Goal: Task Accomplishment & Management: Manage account settings

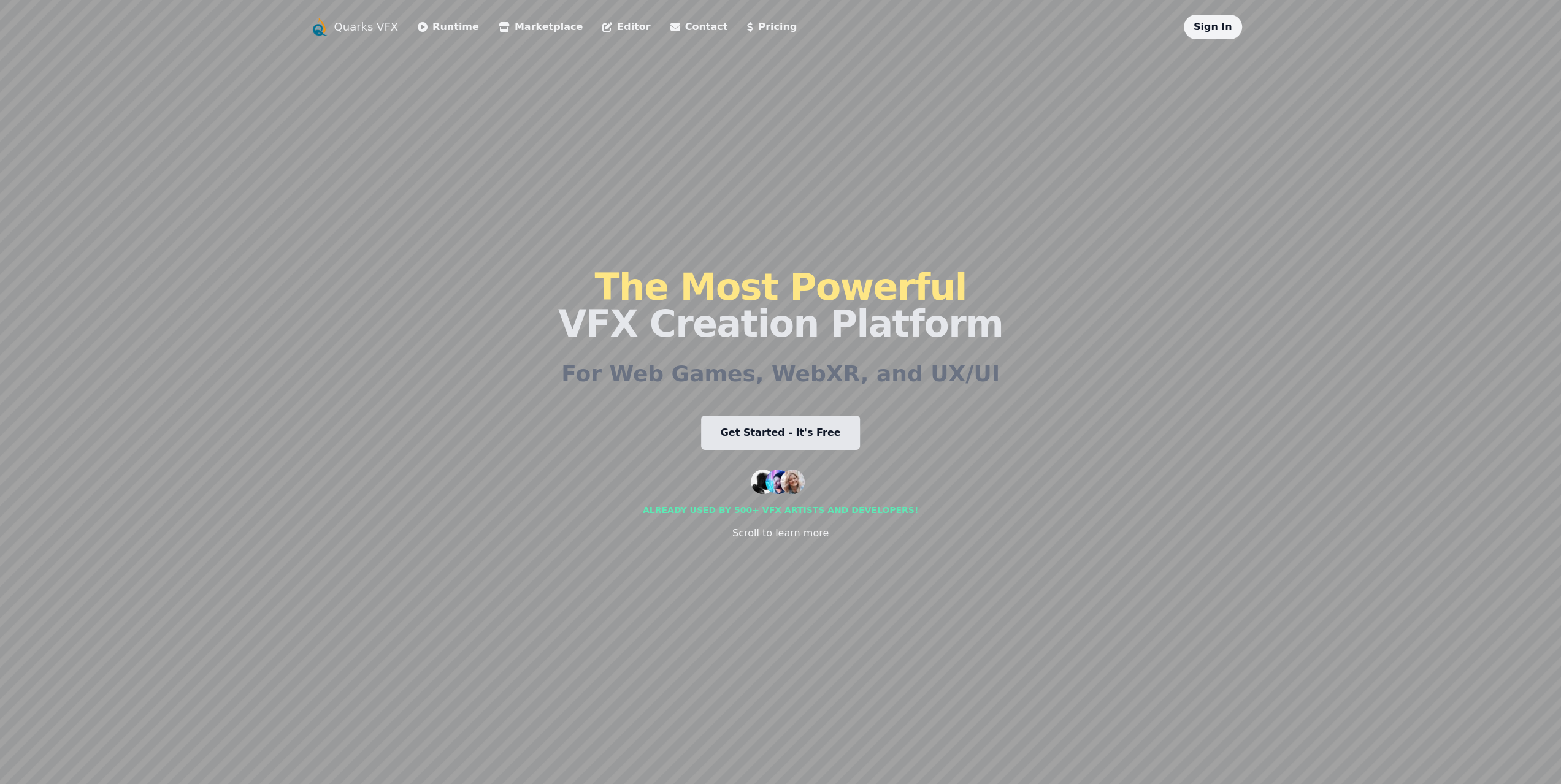
click at [1234, 20] on div "Sign In" at bounding box center [1213, 27] width 58 height 24
click at [1230, 26] on link "Sign In" at bounding box center [1213, 27] width 39 height 12
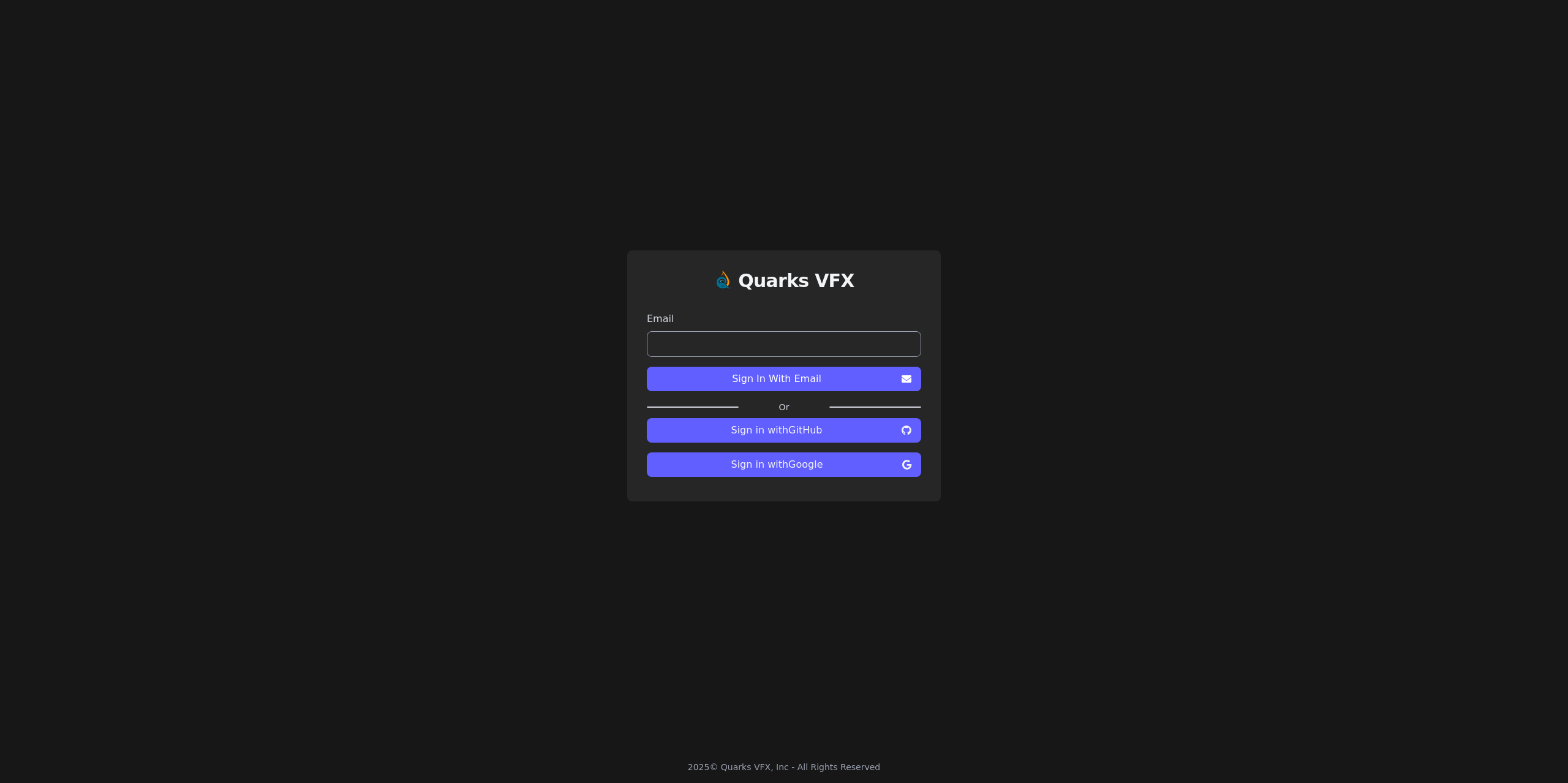
click at [814, 463] on span "Sign in with Google" at bounding box center [777, 465] width 241 height 15
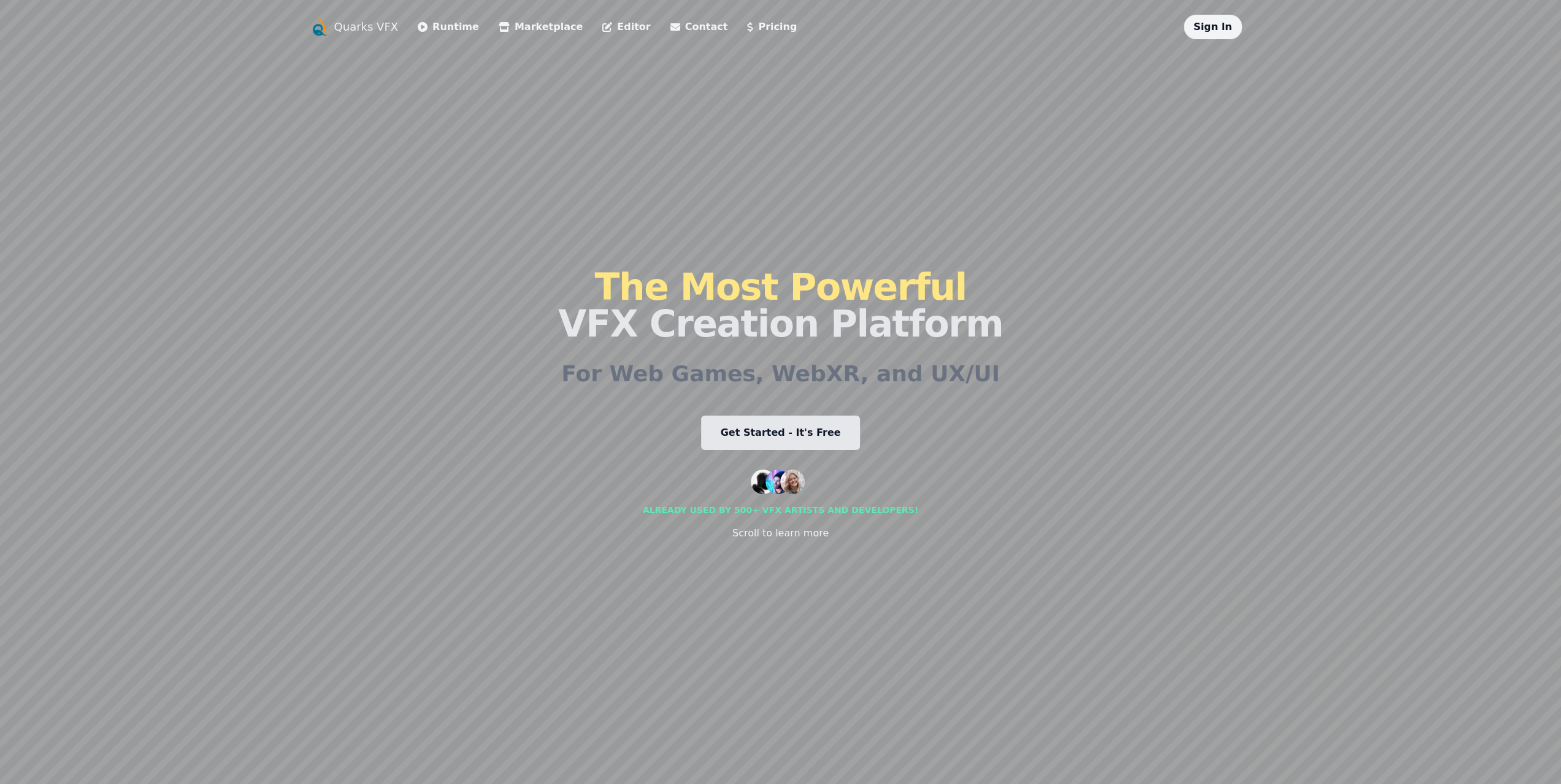
click at [1201, 32] on link "Sign In" at bounding box center [1213, 27] width 39 height 12
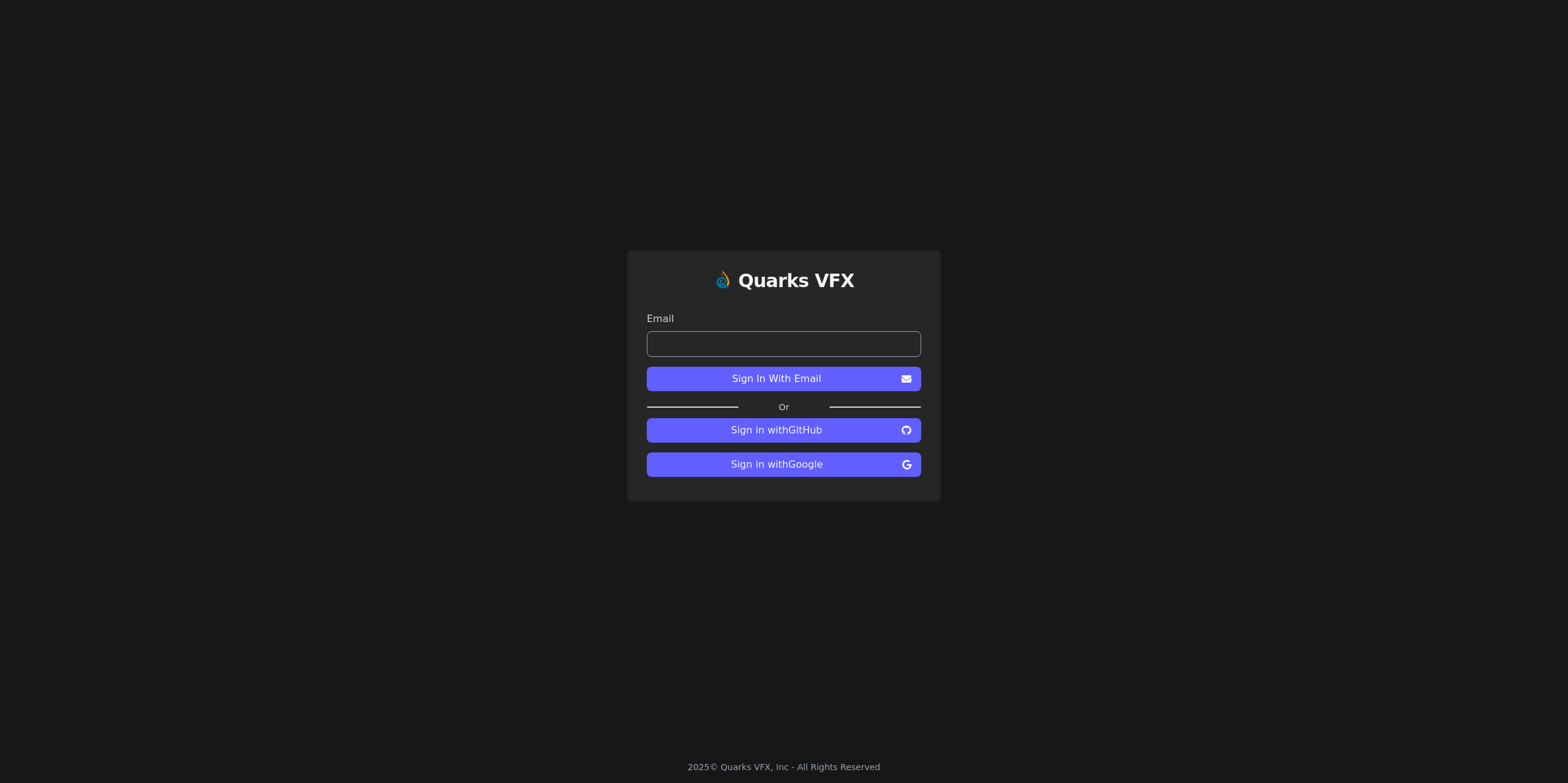
click at [789, 466] on span "Sign in with Google" at bounding box center [777, 465] width 241 height 15
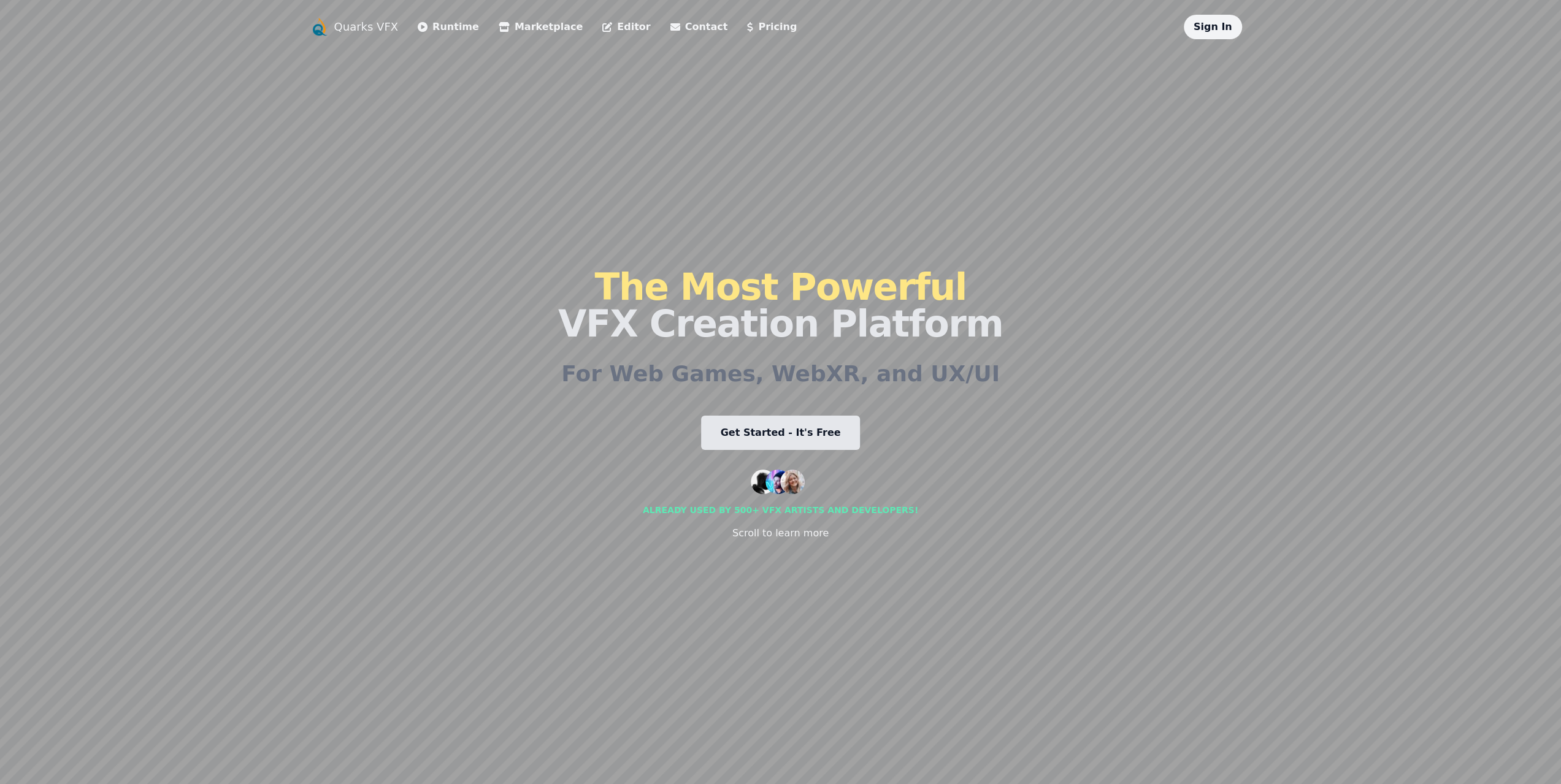
click at [1204, 35] on div "Sign In" at bounding box center [1213, 27] width 58 height 24
click at [1205, 29] on link "Sign In" at bounding box center [1213, 27] width 39 height 12
click at [336, 27] on link "Quarks VFX" at bounding box center [367, 27] width 65 height 17
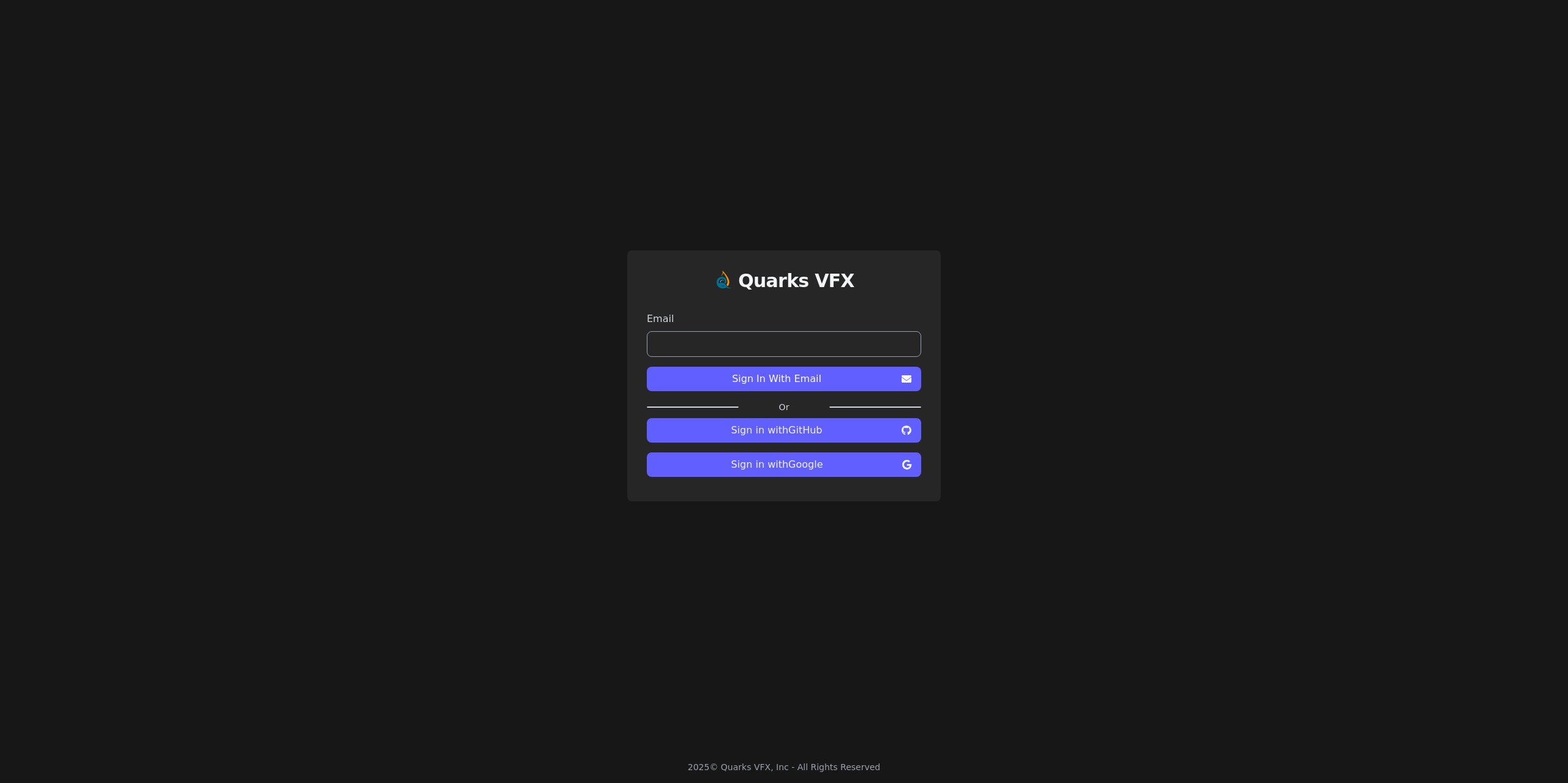
click at [815, 469] on span "Sign in with Google" at bounding box center [777, 465] width 241 height 15
click at [782, 345] on input "email" at bounding box center [784, 344] width 274 height 25
type input "**********"
click at [805, 375] on span "Sign In With Email" at bounding box center [776, 379] width 240 height 15
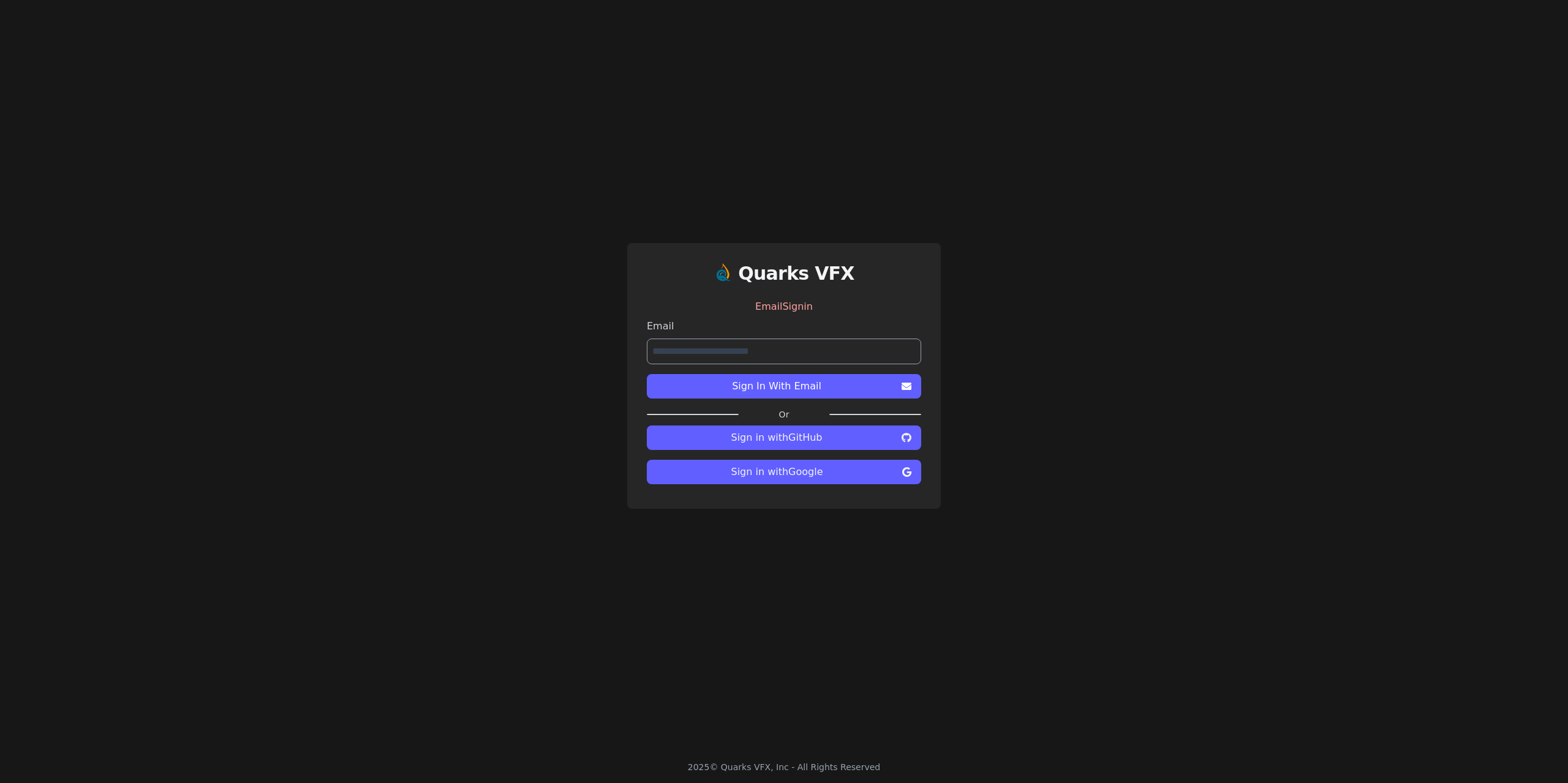
click at [794, 274] on h1 "Quarks VFX" at bounding box center [796, 274] width 117 height 22
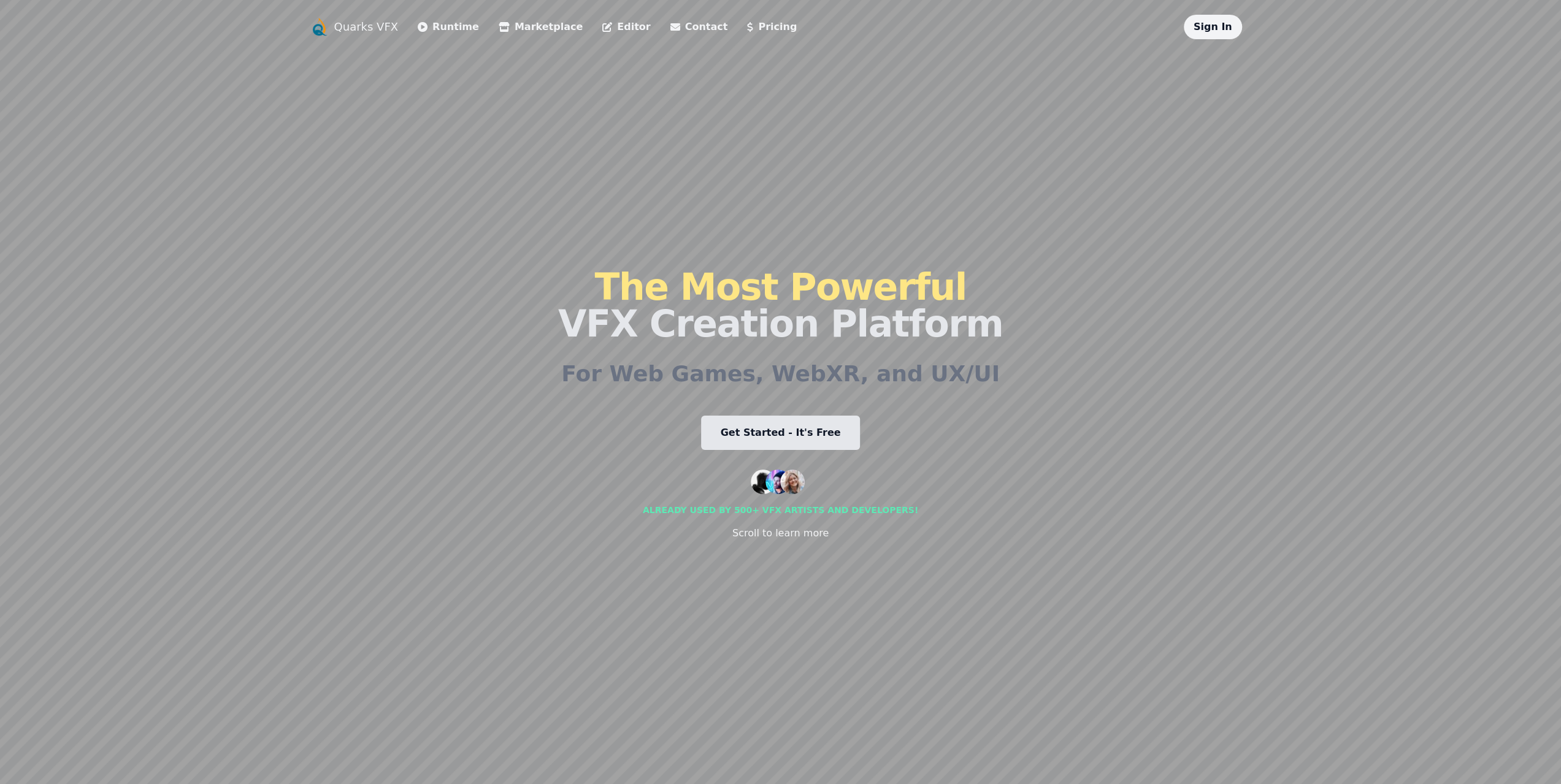
click at [1207, 32] on link "Sign In" at bounding box center [1213, 27] width 39 height 12
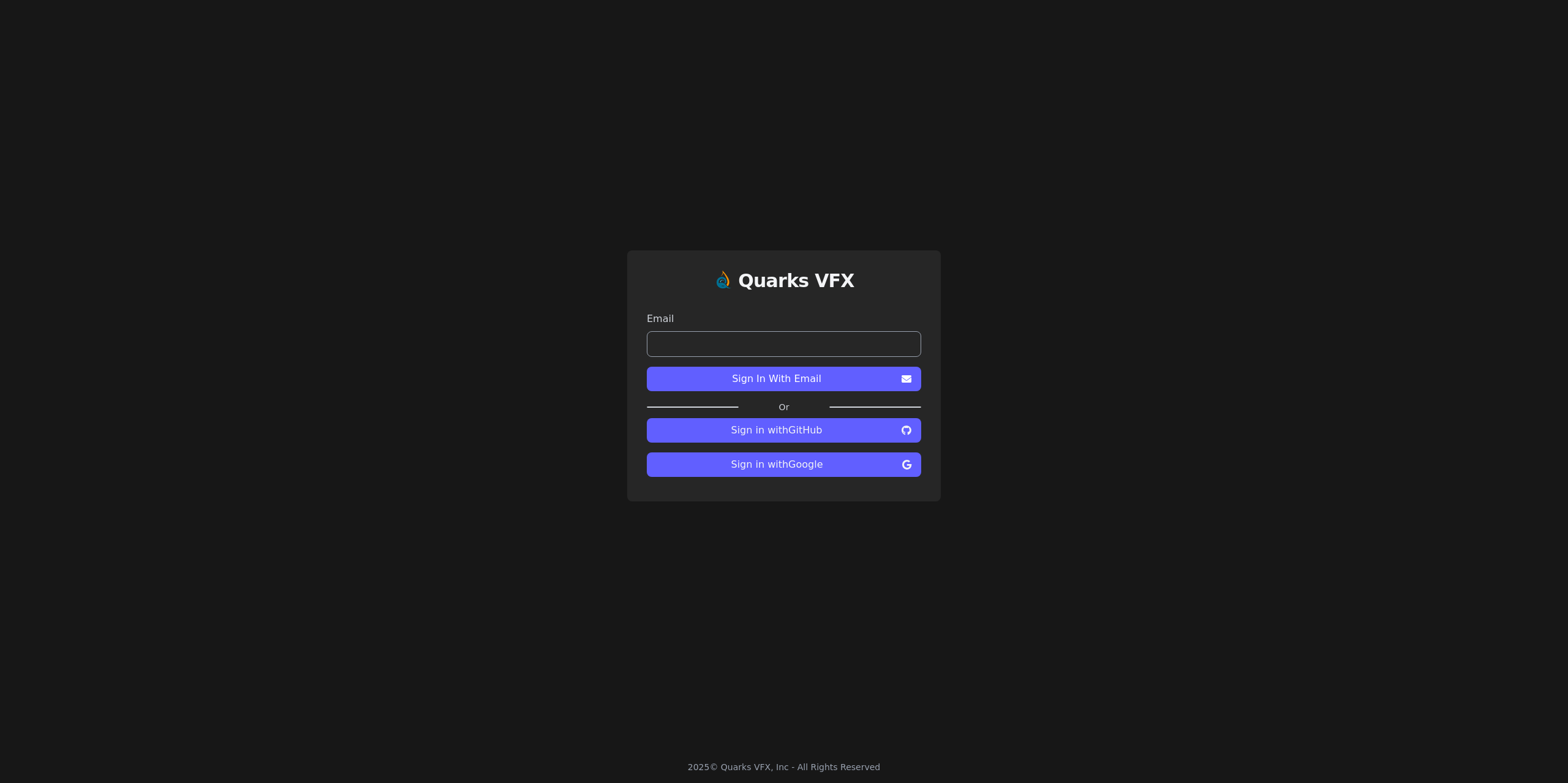
click at [795, 342] on input "email" at bounding box center [784, 344] width 274 height 25
type input "**********"
click at [794, 378] on span "Sign In With Email" at bounding box center [776, 379] width 240 height 15
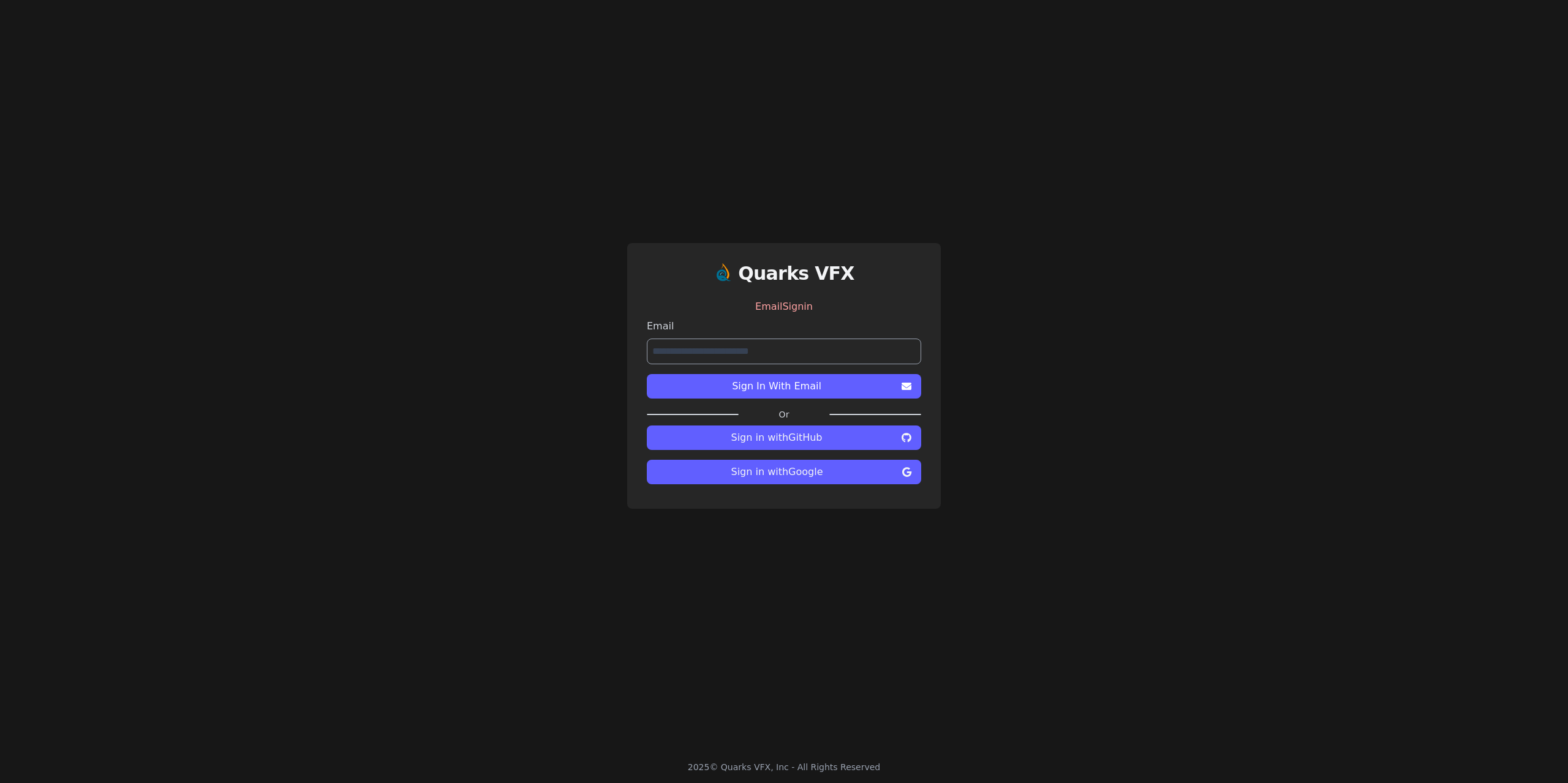
click at [825, 470] on span "Sign in with Google" at bounding box center [777, 472] width 241 height 15
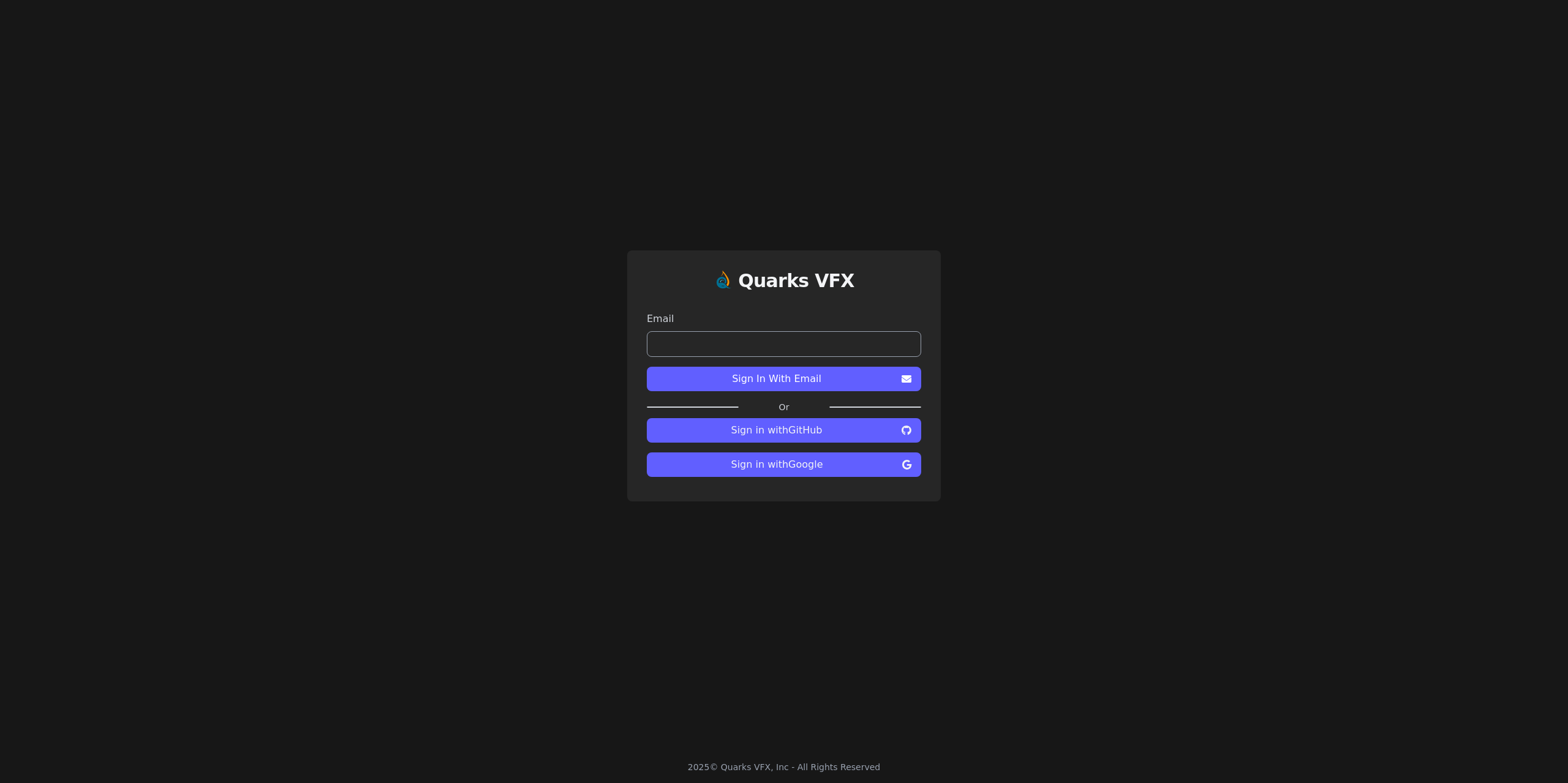
click at [817, 470] on span "Sign in with Google" at bounding box center [777, 465] width 241 height 15
click at [761, 276] on h1 "Quarks VFX" at bounding box center [796, 281] width 117 height 22
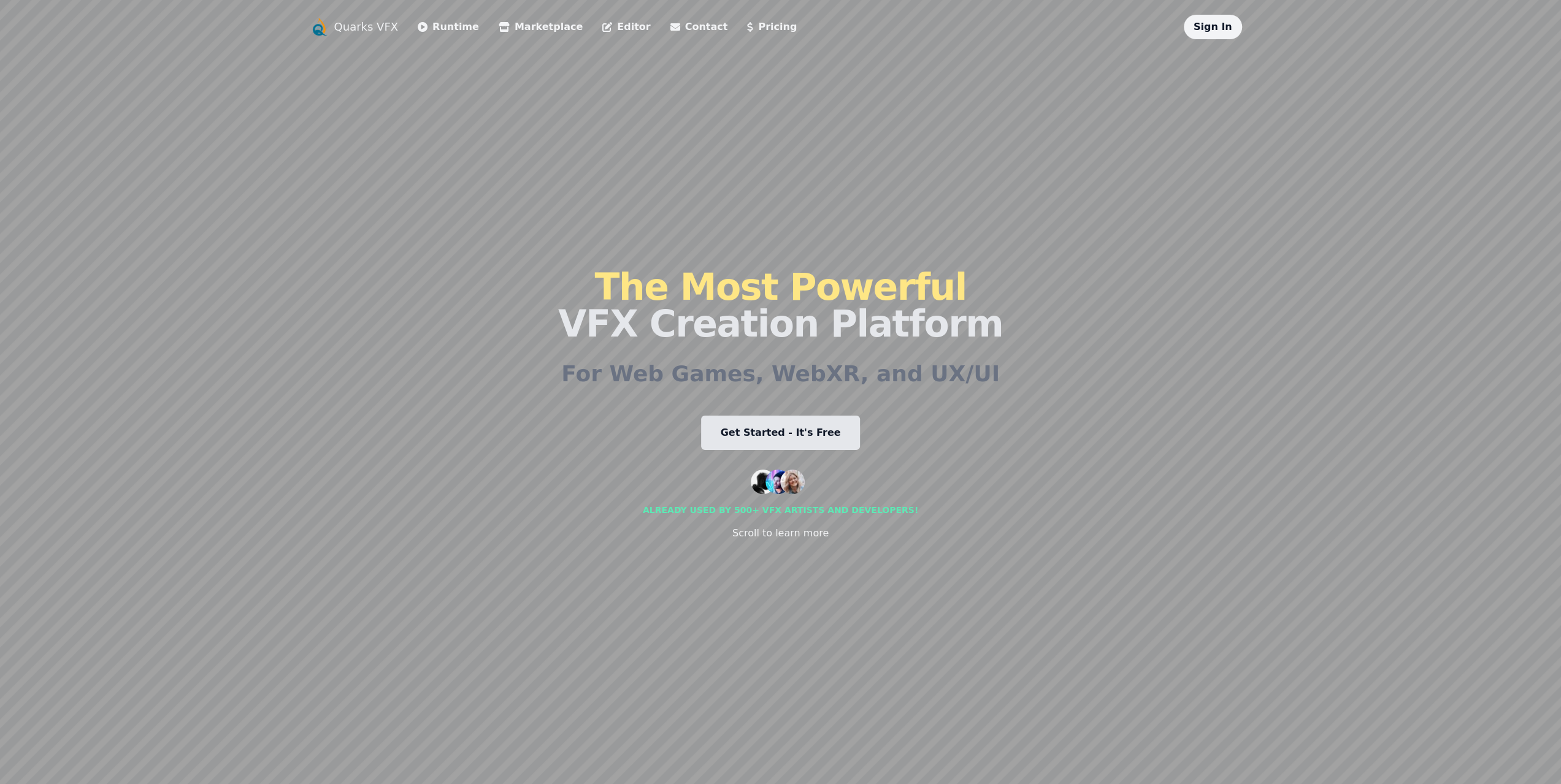
click at [1212, 34] on div "Sign In" at bounding box center [1213, 27] width 58 height 24
click at [1224, 22] on link "Sign In" at bounding box center [1213, 27] width 39 height 12
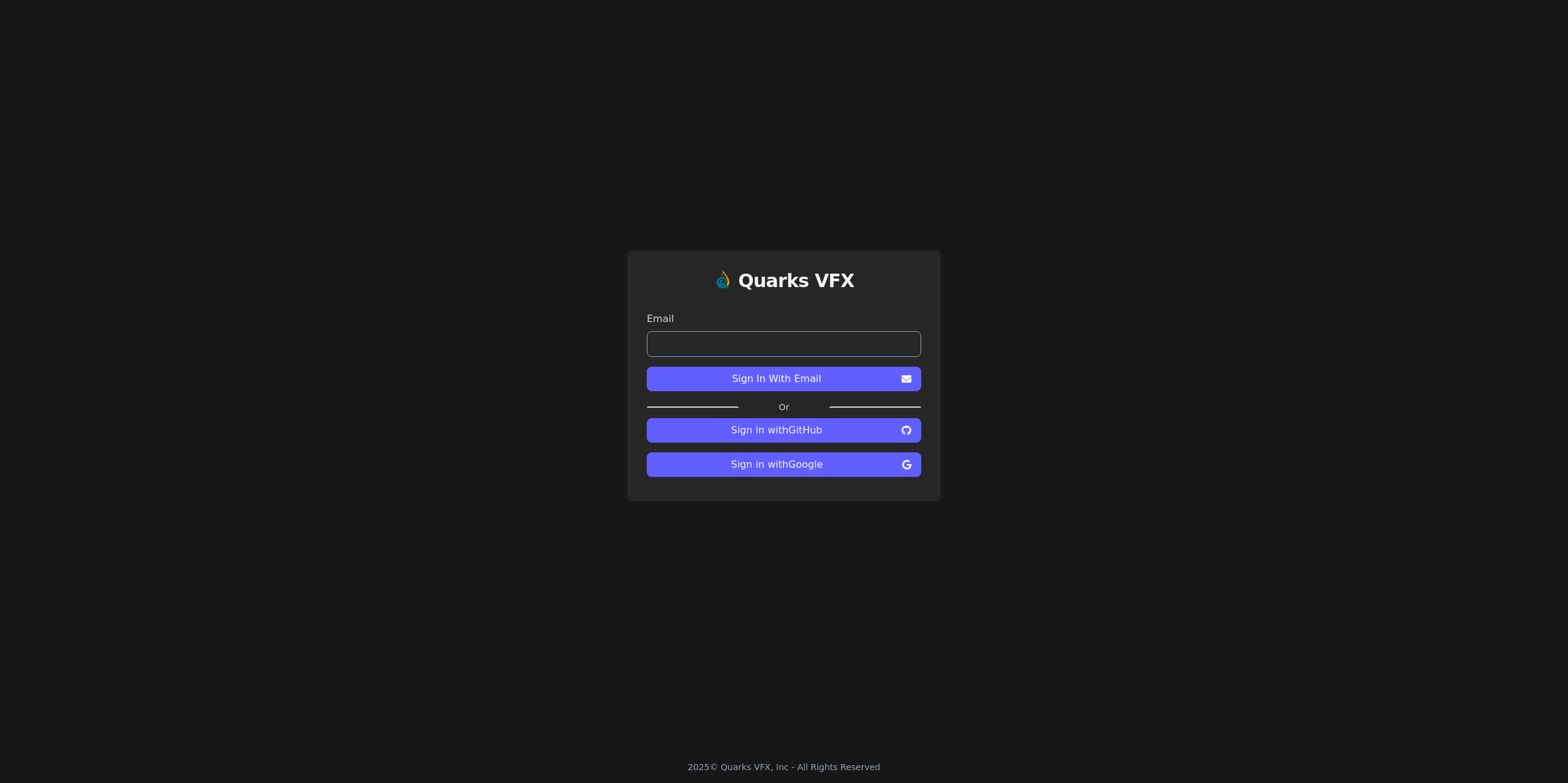
click at [775, 464] on span "Sign in with Google" at bounding box center [777, 465] width 241 height 15
click at [789, 283] on h1 "Quarks VFX" at bounding box center [796, 281] width 117 height 22
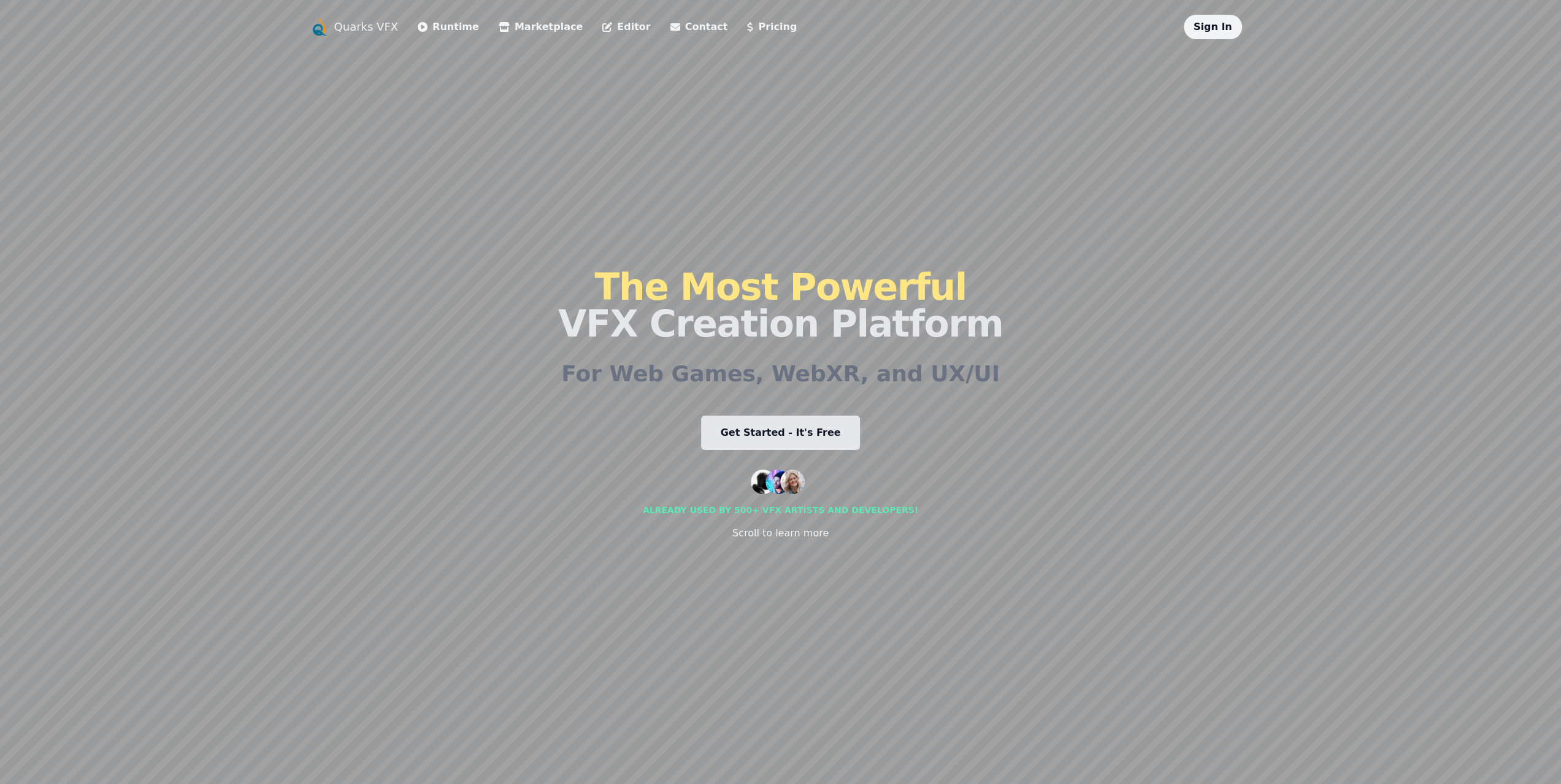
click at [1212, 29] on link "Sign In" at bounding box center [1213, 27] width 39 height 12
click at [1193, 30] on div "Sign In" at bounding box center [1213, 27] width 58 height 24
click at [1204, 27] on link "Sign In" at bounding box center [1213, 27] width 39 height 12
drag, startPoint x: 1347, startPoint y: 62, endPoint x: 350, endPoint y: 27, distance: 997.6
click at [350, 27] on link "Quarks VFX" at bounding box center [367, 27] width 65 height 17
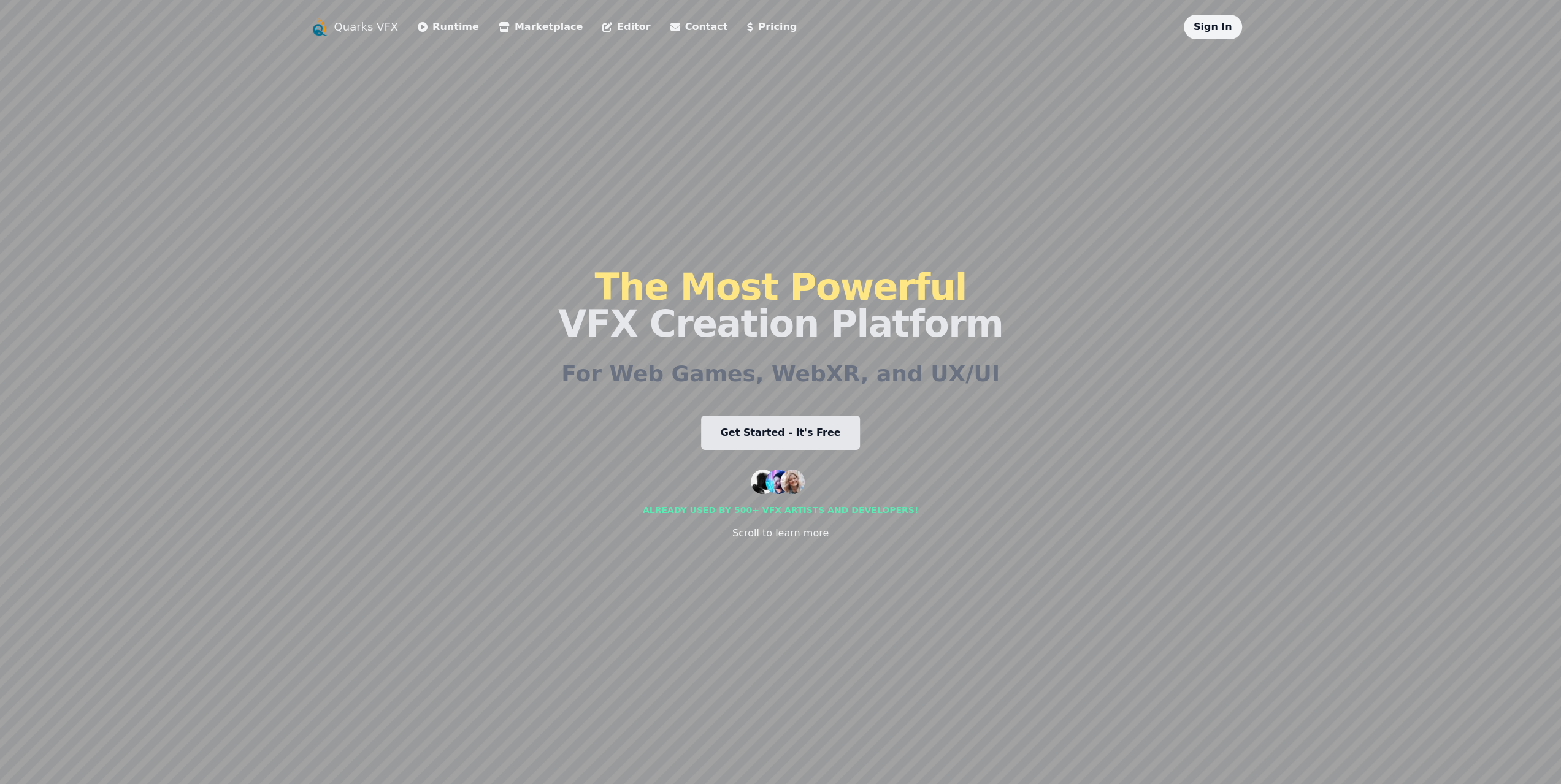
click at [1215, 26] on link "Sign In" at bounding box center [1213, 27] width 39 height 12
click at [1226, 22] on link "Sign In" at bounding box center [1213, 27] width 39 height 12
click at [747, 27] on link "Pricing" at bounding box center [772, 27] width 50 height 15
click at [1211, 30] on link "Sign In" at bounding box center [1213, 27] width 39 height 12
click at [1207, 25] on link "Sign In" at bounding box center [1213, 27] width 39 height 12
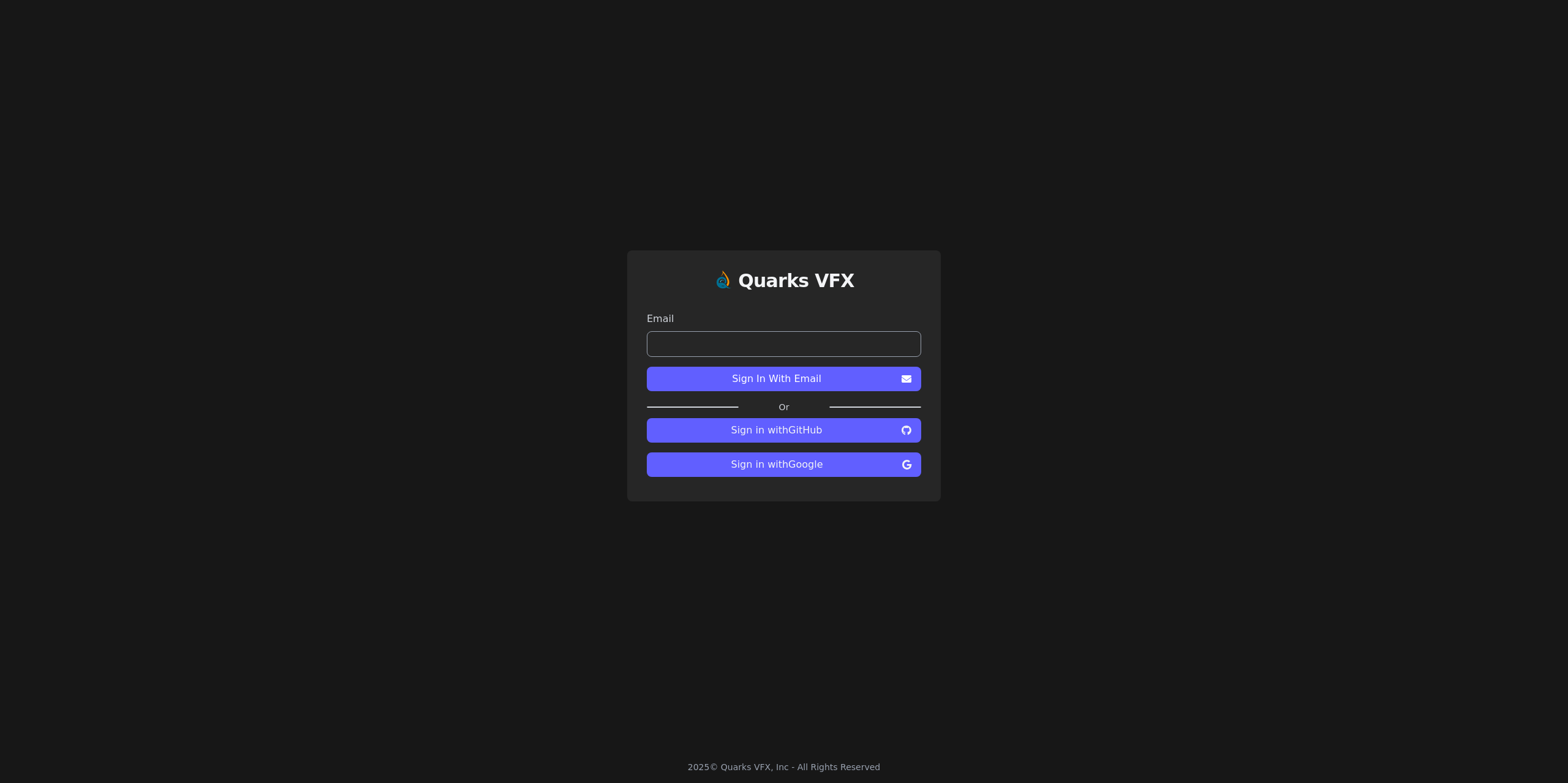
click at [805, 462] on span "Sign in with Google" at bounding box center [777, 465] width 241 height 15
click at [822, 379] on span "Sign In With Email" at bounding box center [776, 379] width 240 height 15
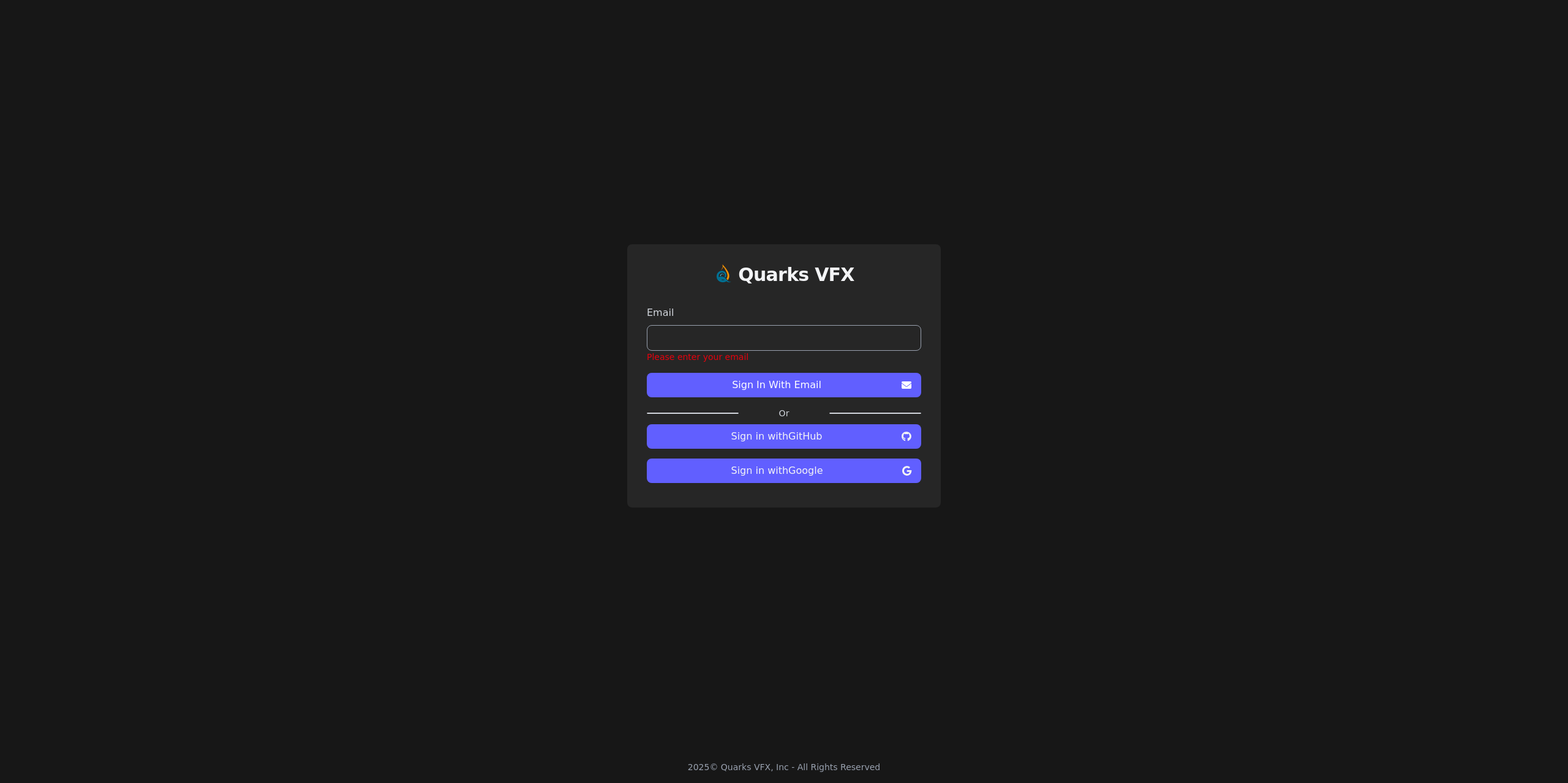
click at [782, 344] on input "email" at bounding box center [784, 338] width 274 height 25
type input "**********"
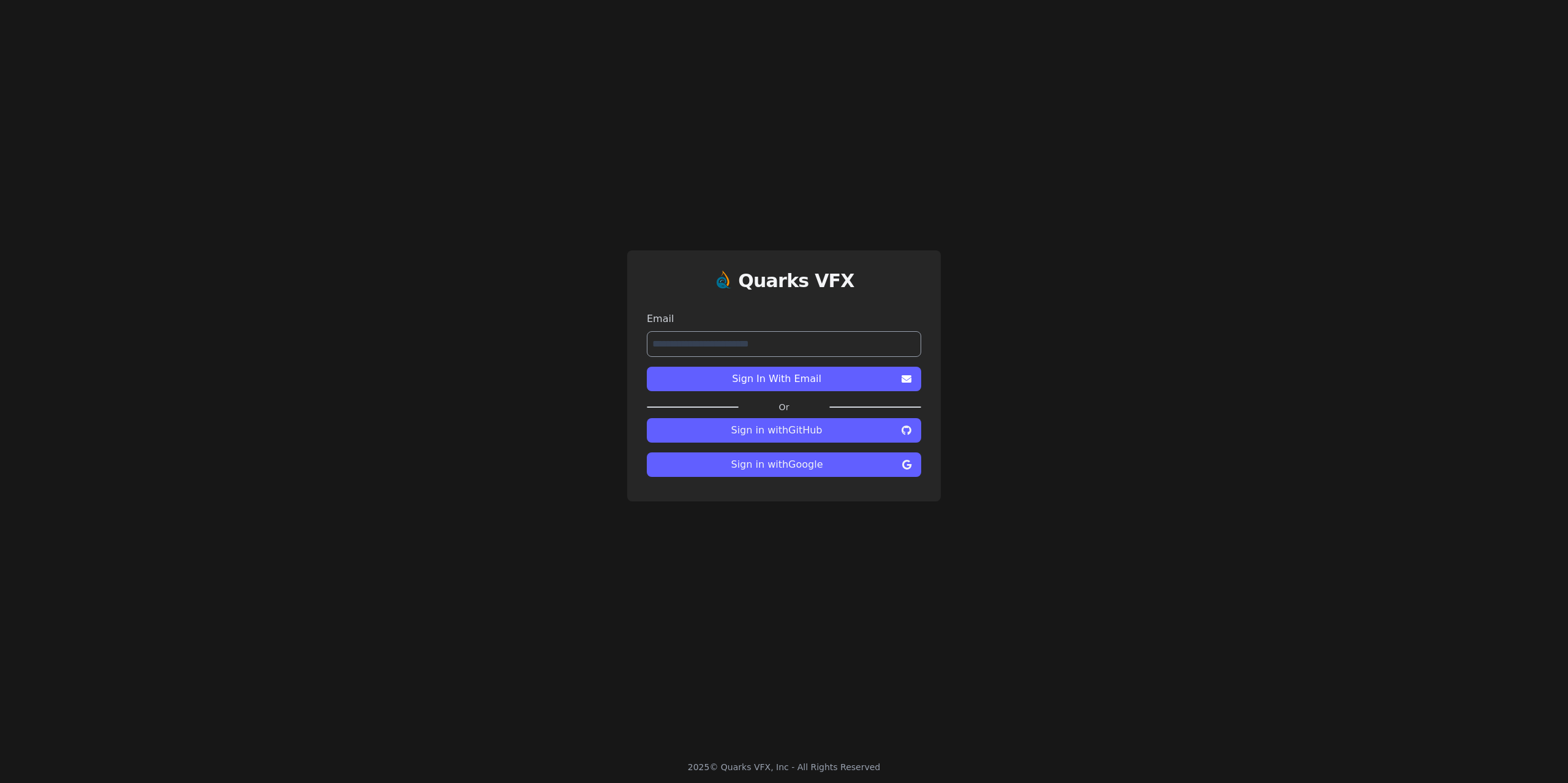
click at [788, 375] on span "Sign In With Email" at bounding box center [776, 379] width 240 height 15
click at [812, 460] on span "Sign in with Google" at bounding box center [777, 465] width 241 height 15
click at [815, 467] on span "Sign in with Google" at bounding box center [777, 465] width 241 height 15
click at [814, 462] on span "Sign in with Google" at bounding box center [777, 465] width 241 height 15
click at [779, 351] on input "email" at bounding box center [784, 344] width 274 height 25
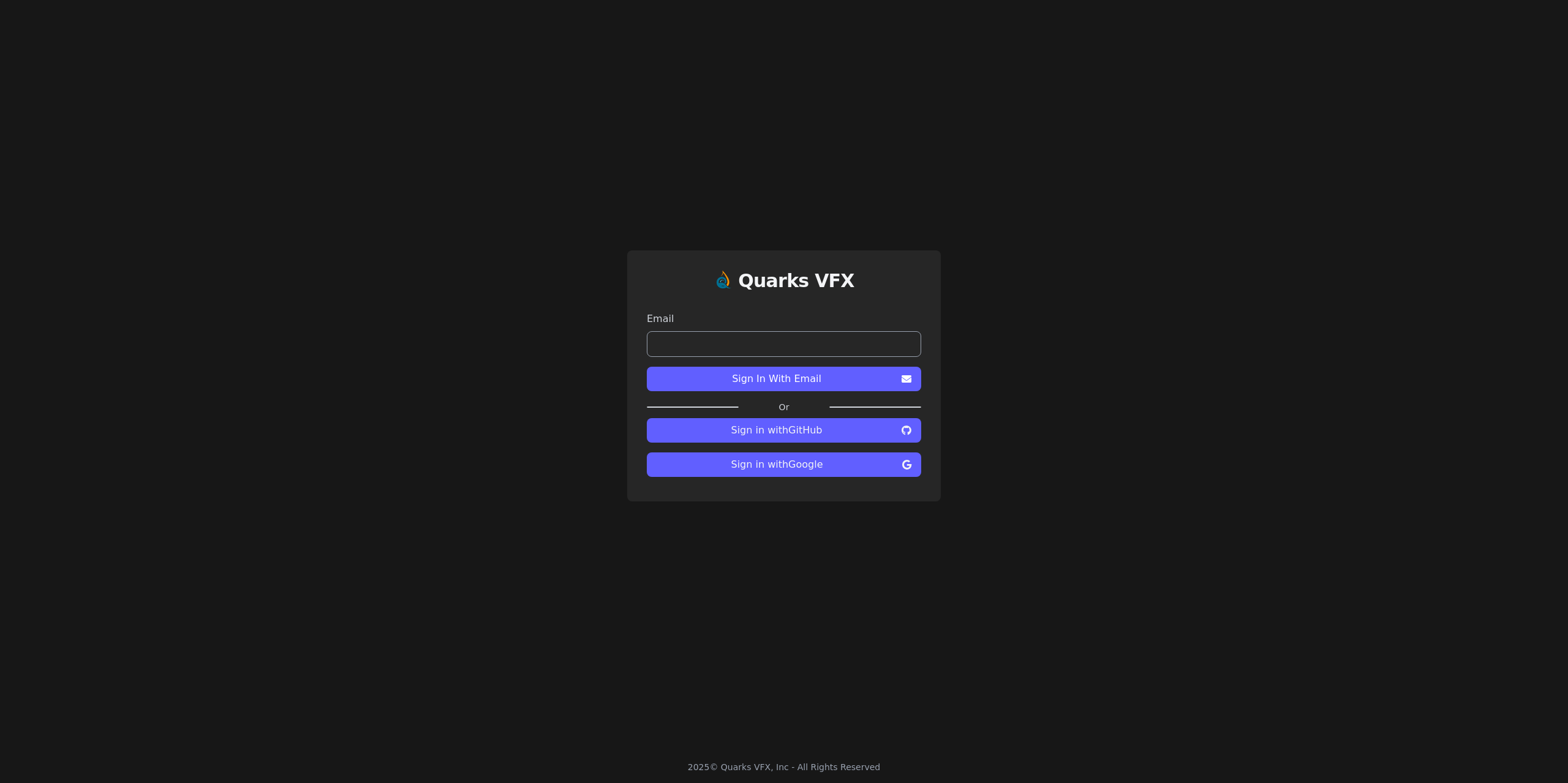
type input "**********"
click at [781, 383] on span "Sign In With Email" at bounding box center [776, 379] width 240 height 15
click at [797, 431] on span "Sign in with GitHub" at bounding box center [776, 431] width 240 height 15
click at [745, 463] on span "Sign in with Google" at bounding box center [777, 465] width 241 height 15
